Goal: Navigation & Orientation: Understand site structure

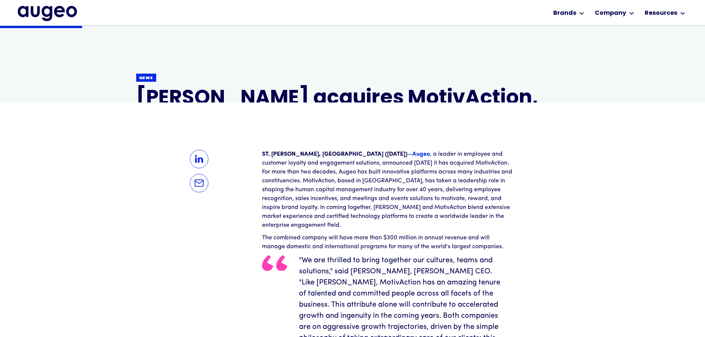
scroll to position [149, 0]
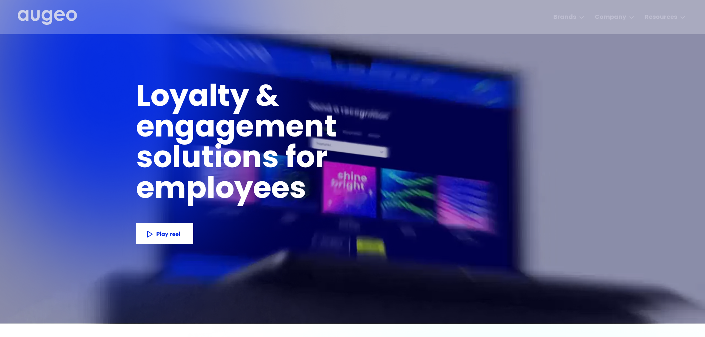
scroll to position [6, 0]
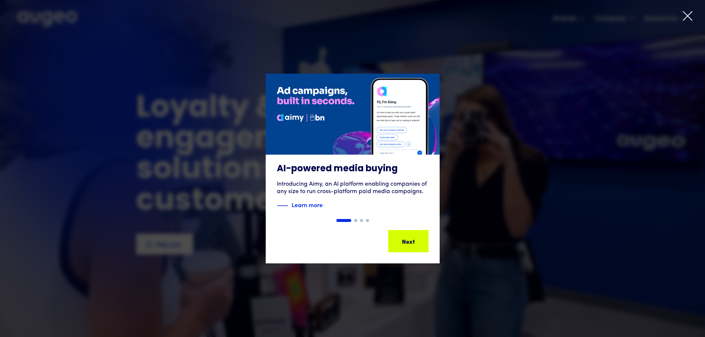
click at [418, 247] on div "Next Next Next Next" at bounding box center [408, 241] width 39 height 21
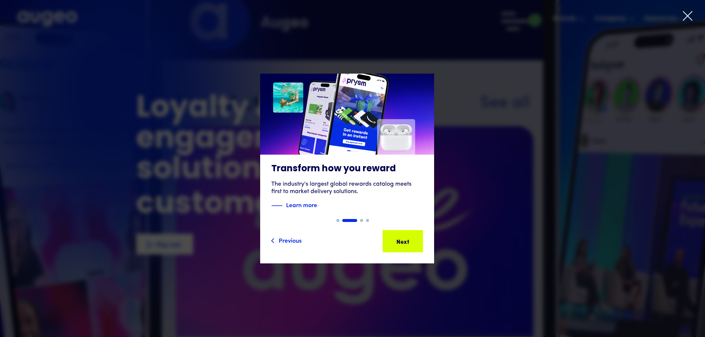
click at [402, 246] on div "Next Next Next Next" at bounding box center [402, 241] width 39 height 21
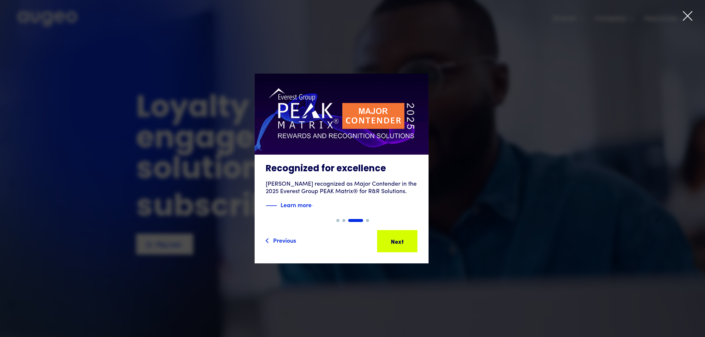
click at [402, 246] on div "Previous Next Next Next Next Next" at bounding box center [342, 241] width 152 height 22
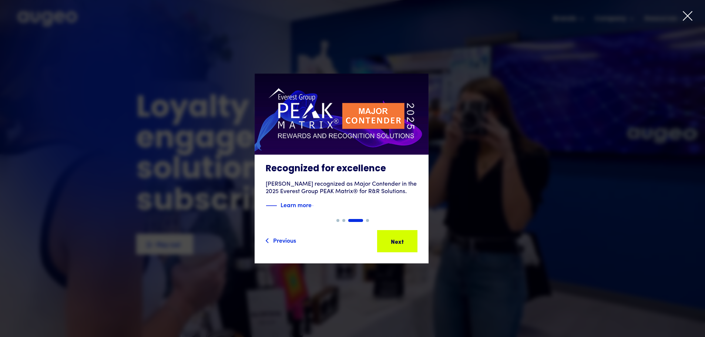
click at [402, 246] on div "Next Next Next Next" at bounding box center [397, 241] width 39 height 21
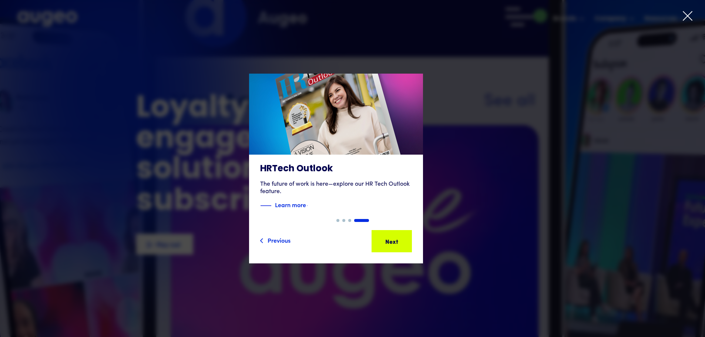
click at [402, 246] on div "Next Next Next Next" at bounding box center [391, 241] width 39 height 21
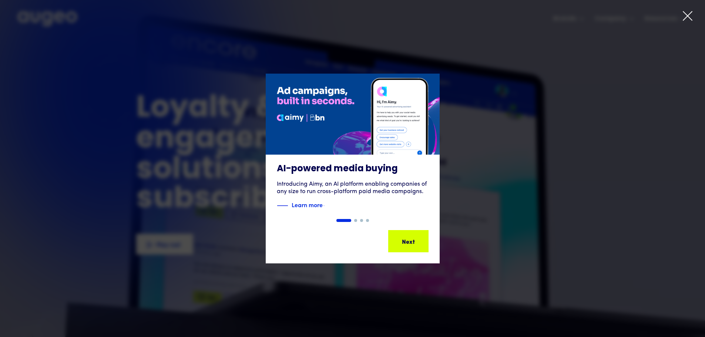
click at [402, 246] on div "Next Next Next Next" at bounding box center [408, 241] width 39 height 21
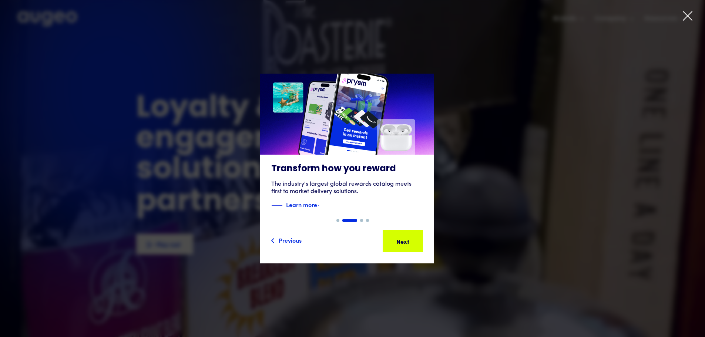
click at [680, 18] on div at bounding box center [352, 168] width 705 height 337
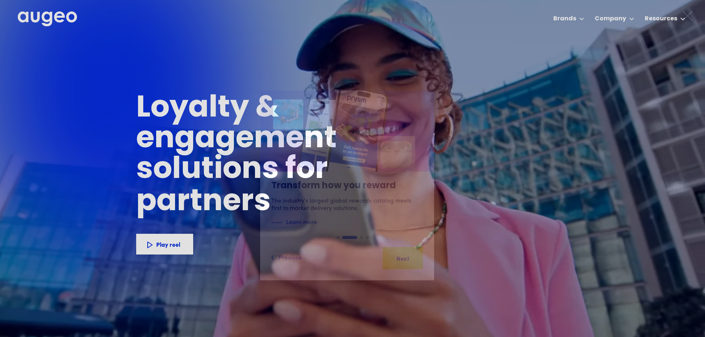
click at [686, 14] on icon at bounding box center [687, 15] width 9 height 9
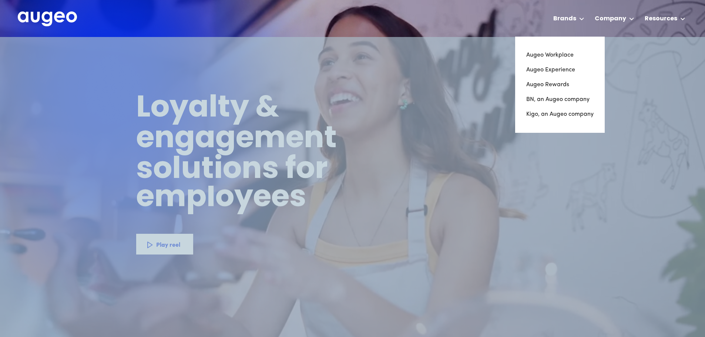
click at [549, 73] on link "Augeo Experience" at bounding box center [559, 70] width 67 height 15
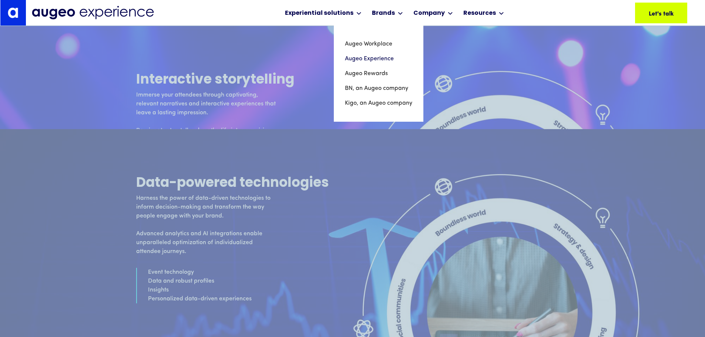
scroll to position [2537, 0]
click at [376, 72] on link "Augeo Rewards" at bounding box center [378, 73] width 67 height 15
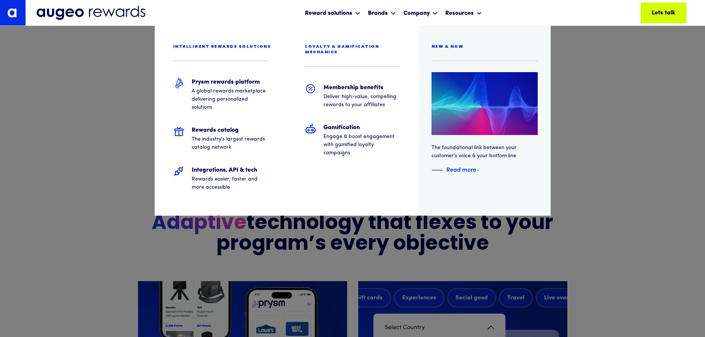
scroll to position [1530, 0]
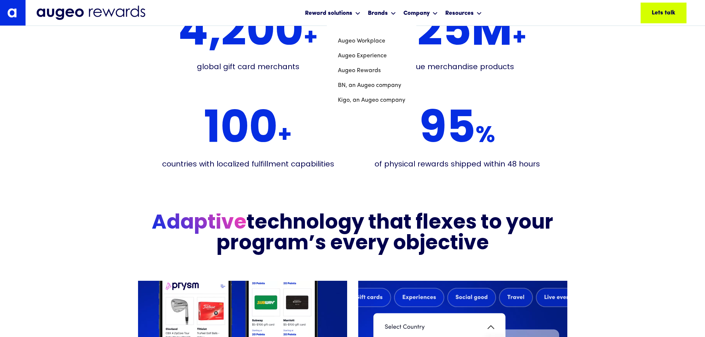
click at [366, 87] on link "BN, an Augeo company" at bounding box center [371, 85] width 67 height 15
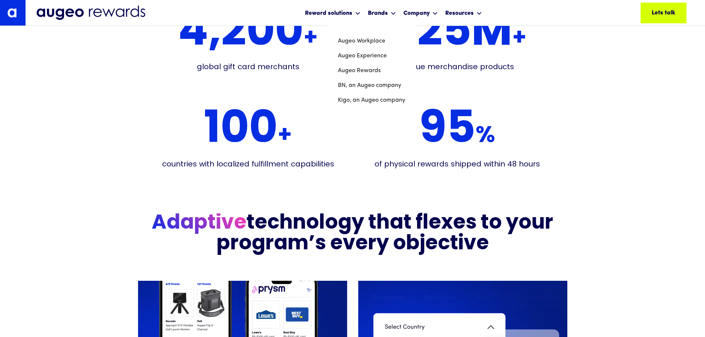
click at [374, 100] on link "Kigo, an Augeo company" at bounding box center [371, 100] width 67 height 15
